Goal: Information Seeking & Learning: Learn about a topic

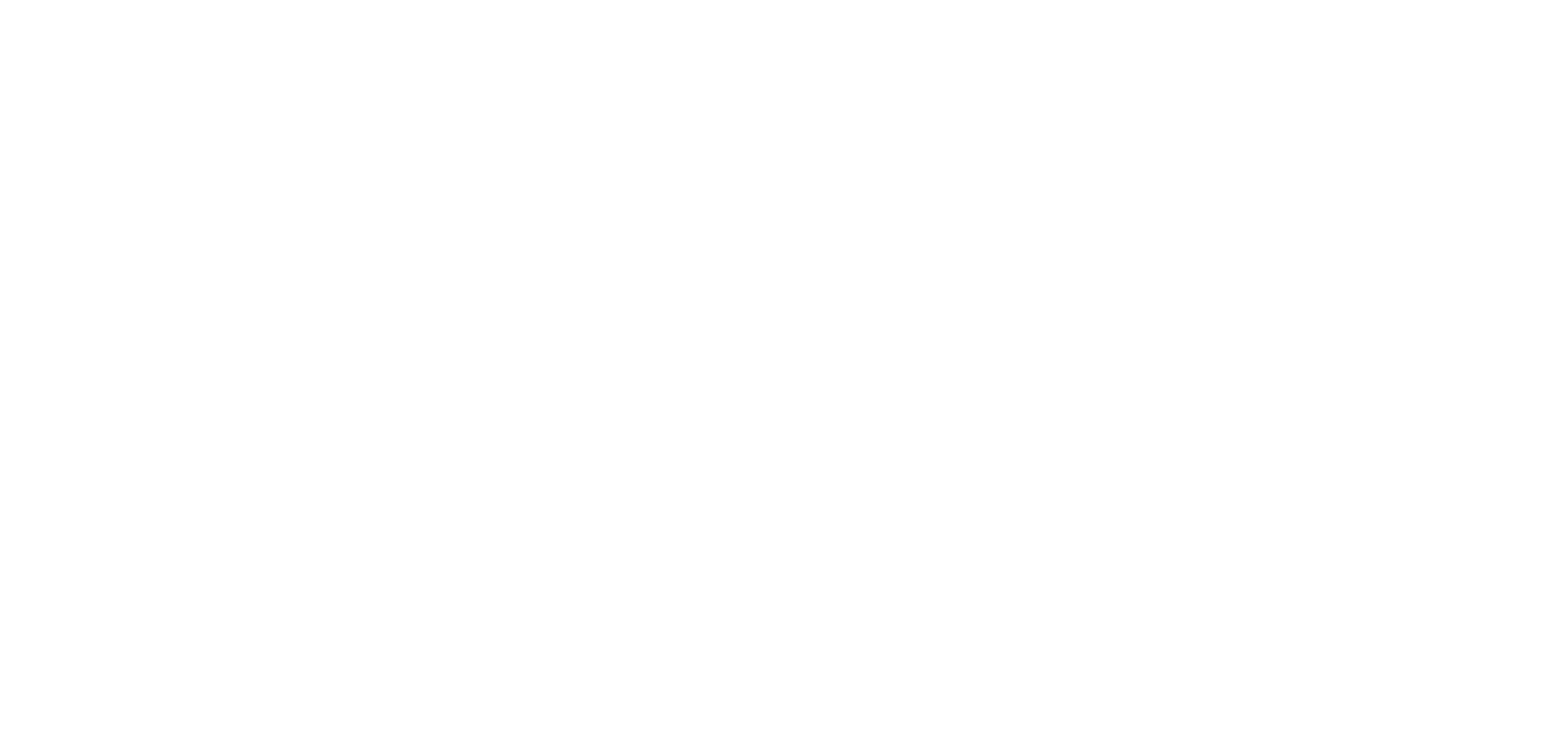
select select
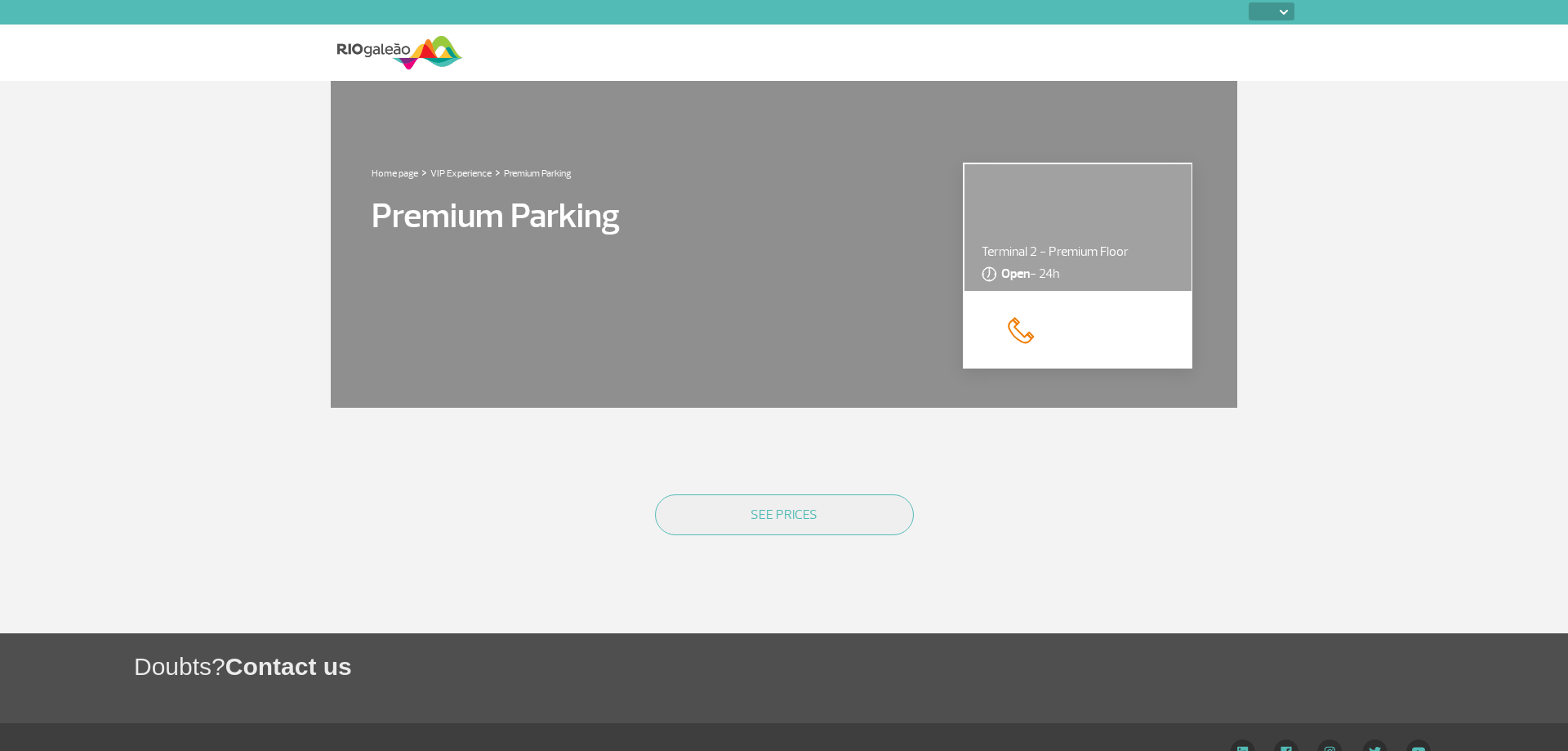
select select
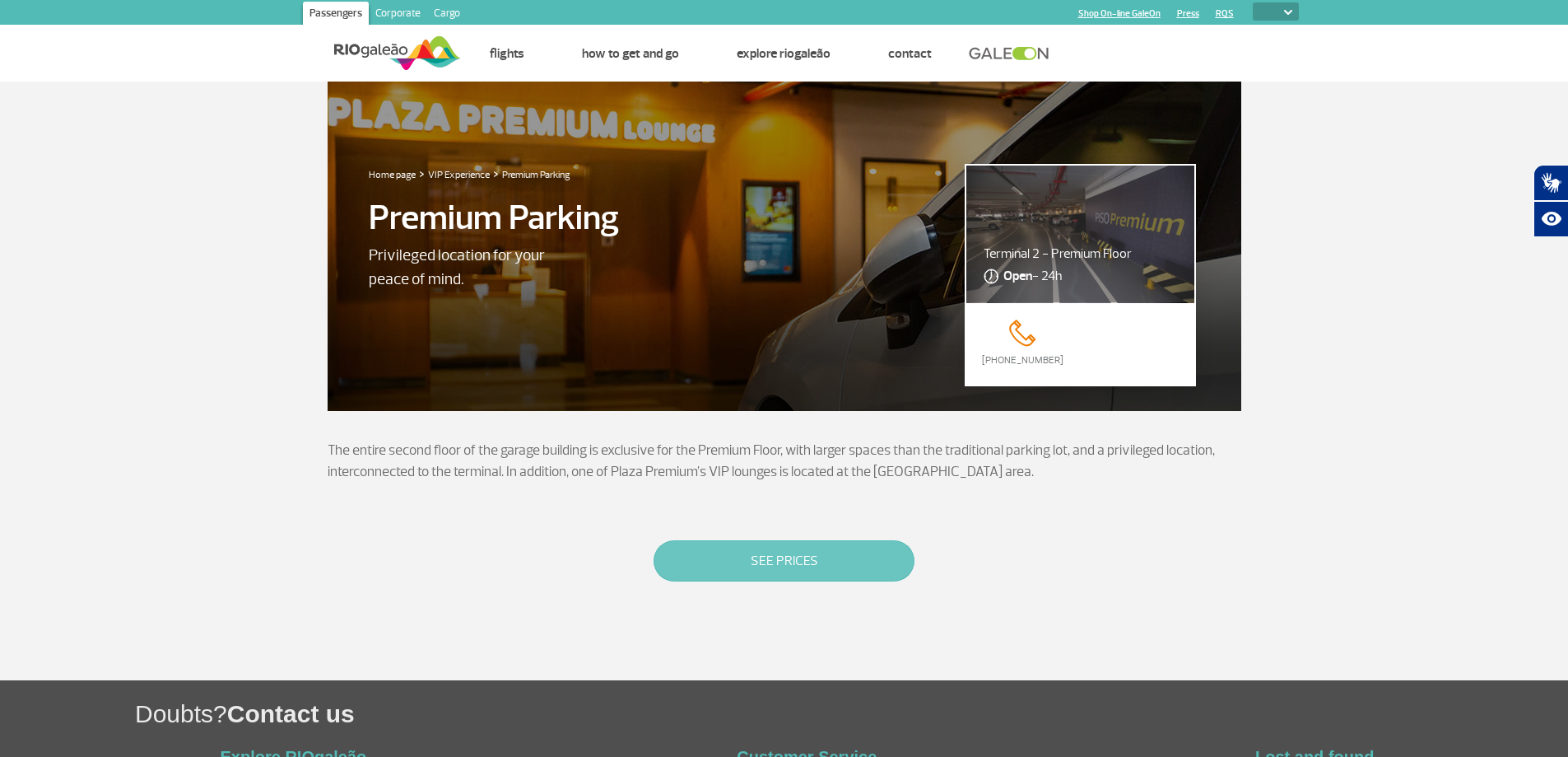
click at [743, 556] on button "SEE PRICES" at bounding box center [784, 560] width 261 height 41
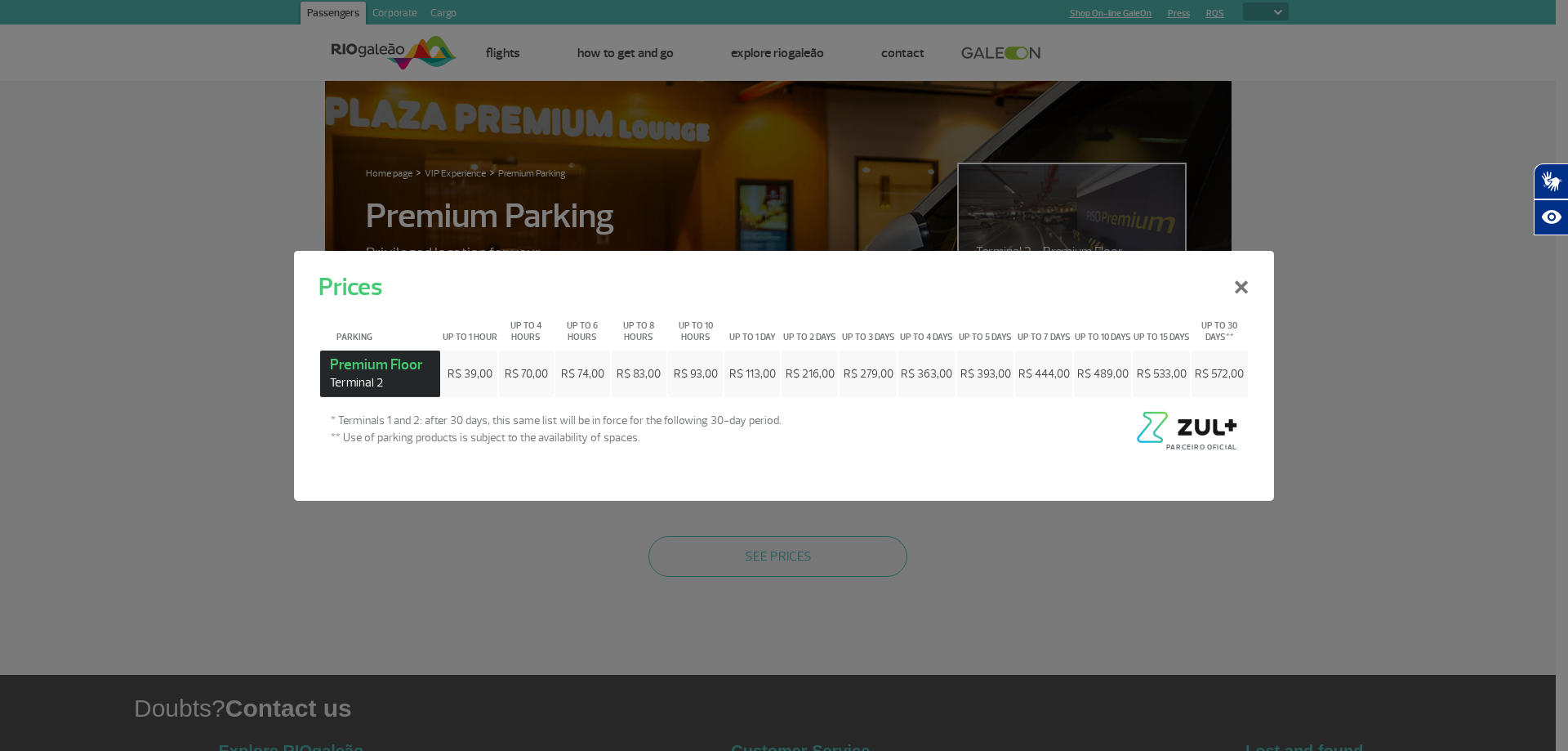
click at [990, 369] on span "R$ 393,00" at bounding box center [985, 372] width 51 height 14
click at [996, 374] on span "R$ 393,00" at bounding box center [985, 372] width 51 height 14
click at [907, 370] on span "R$ 363,00" at bounding box center [927, 372] width 52 height 14
drag, startPoint x: 912, startPoint y: 370, endPoint x: 949, endPoint y: 370, distance: 37.0
click at [949, 370] on span "R$ 363,00" at bounding box center [927, 372] width 52 height 14
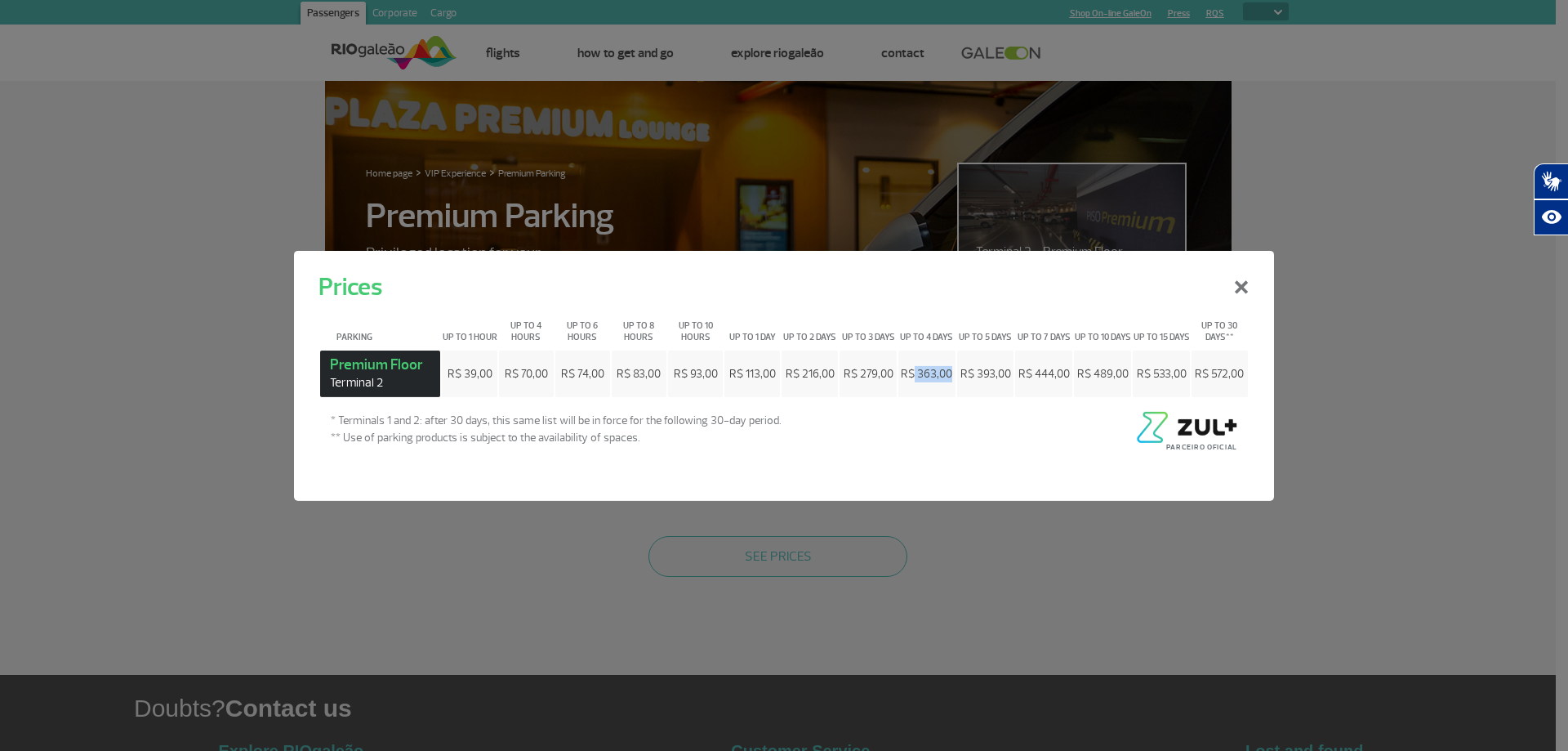
drag, startPoint x: 950, startPoint y: 370, endPoint x: 299, endPoint y: 501, distance: 664.0
click at [947, 372] on span "R$ 363,00" at bounding box center [927, 372] width 52 height 14
click at [411, 359] on strong "Premium Floor Terminal 2" at bounding box center [380, 372] width 100 height 36
click at [1153, 360] on td "R$ 533,00" at bounding box center [1160, 372] width 56 height 47
click at [1252, 276] on button "×" at bounding box center [1241, 285] width 42 height 59
